Goal: Find specific page/section: Find specific page/section

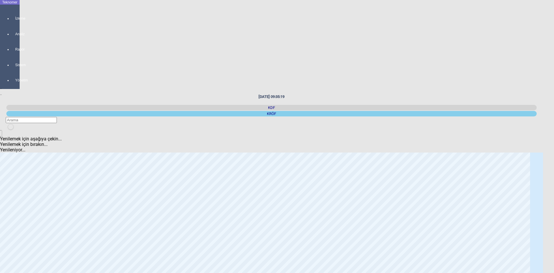
click at [454, 105] on div "KDF" at bounding box center [271, 107] width 531 height 5
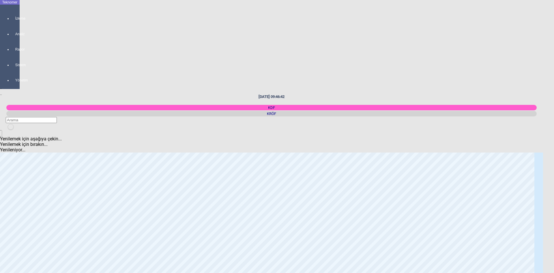
scroll to position [866, 0]
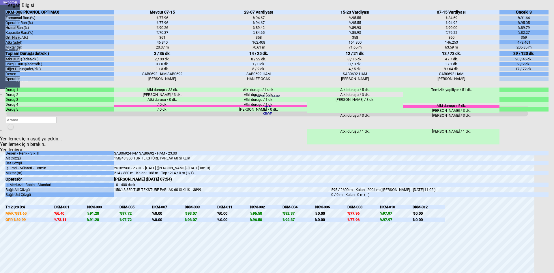
click at [5, 8] on icon "Kapat" at bounding box center [5, 8] width 0 height 0
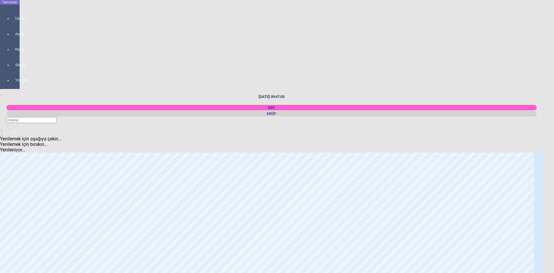
scroll to position [0, 0]
